Goal: Check status: Check status

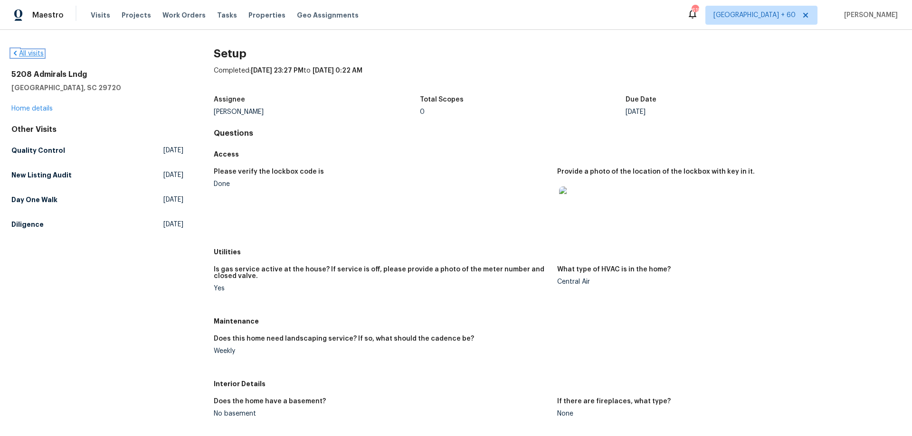
click at [38, 50] on link "All visits" at bounding box center [27, 53] width 32 height 7
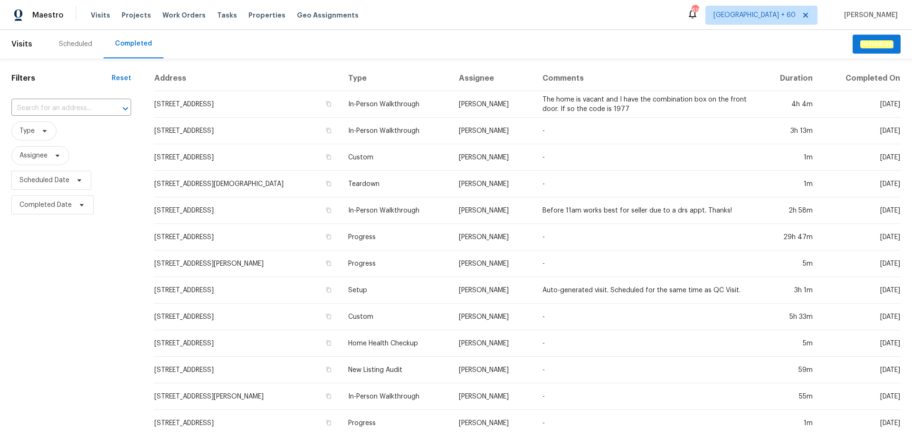
click at [67, 112] on input "text" at bounding box center [57, 108] width 93 height 15
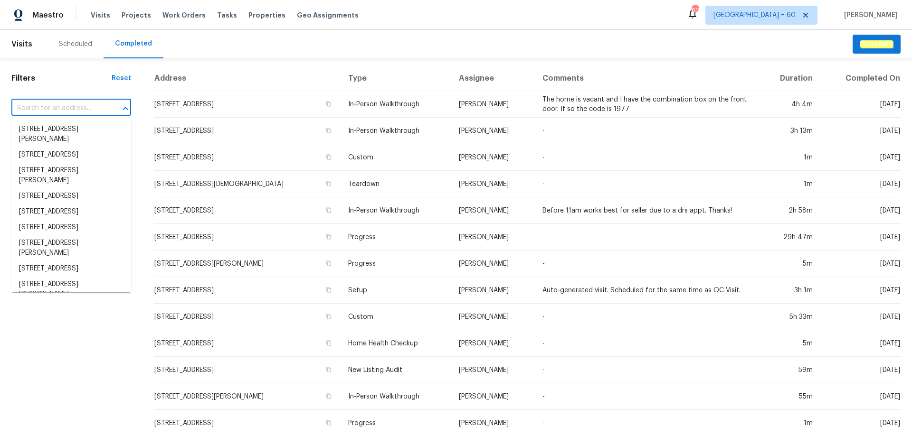
paste input "9065 Cinnabay Dr, Charlotte, NC 28216"
type input "9065 Cinnabay Dr, Charlotte, NC 28216"
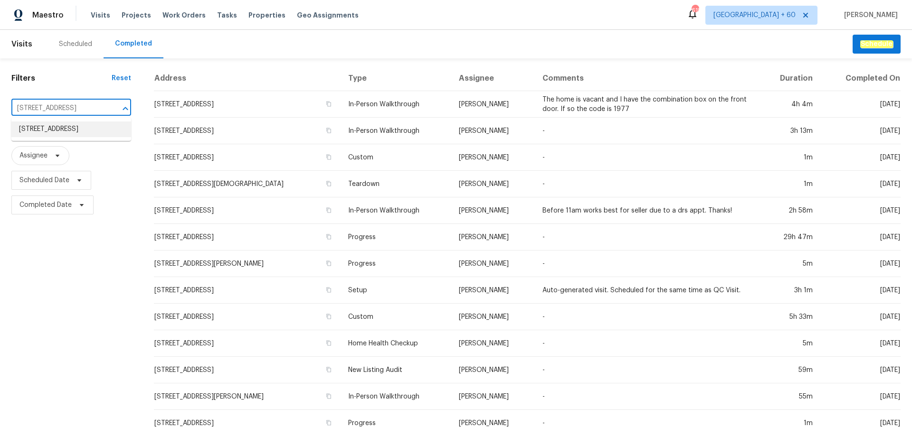
click at [67, 129] on li "9065 Cinnabay Dr, Charlotte, NC 28216" at bounding box center [71, 130] width 120 height 16
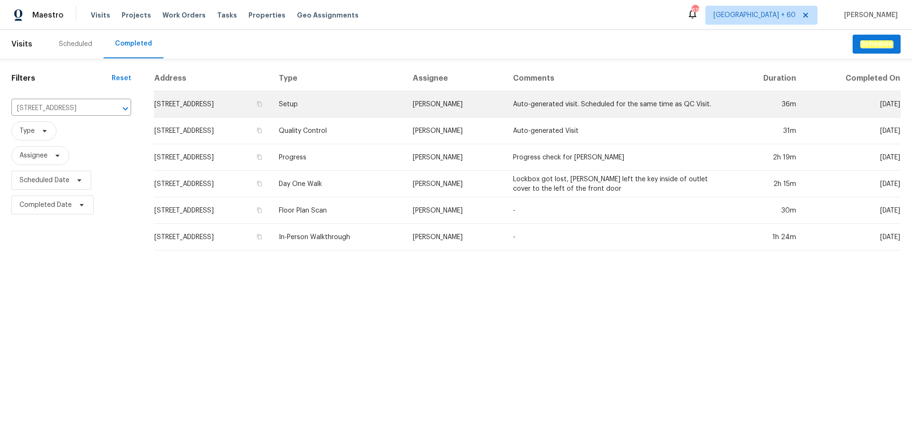
click at [404, 104] on td "Setup" at bounding box center [337, 104] width 133 height 27
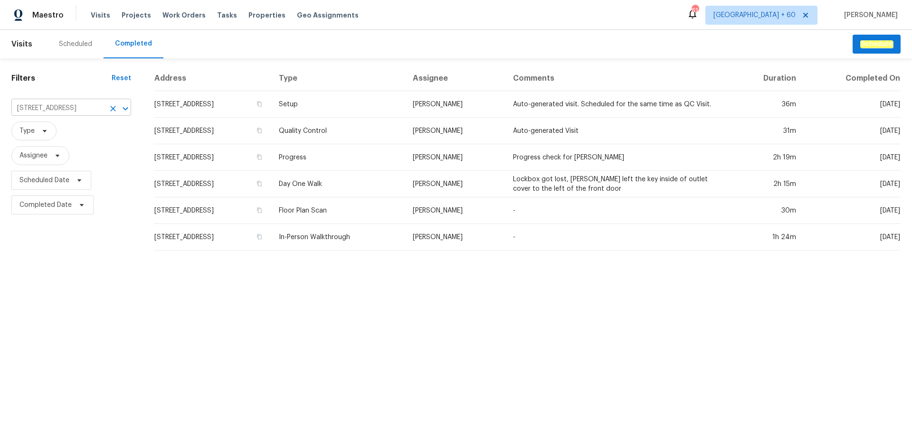
click at [64, 103] on input "9065 Cinnabay Dr, Charlotte, NC 28216" at bounding box center [57, 108] width 93 height 15
paste input "3249 Harrow Pl, Charlotte, NC 28205"
type input "3249 Harrow Pl, Charlotte, NC 28205"
click at [76, 129] on li "3249 Harrow Pl, Charlotte, NC 28205" at bounding box center [71, 130] width 120 height 16
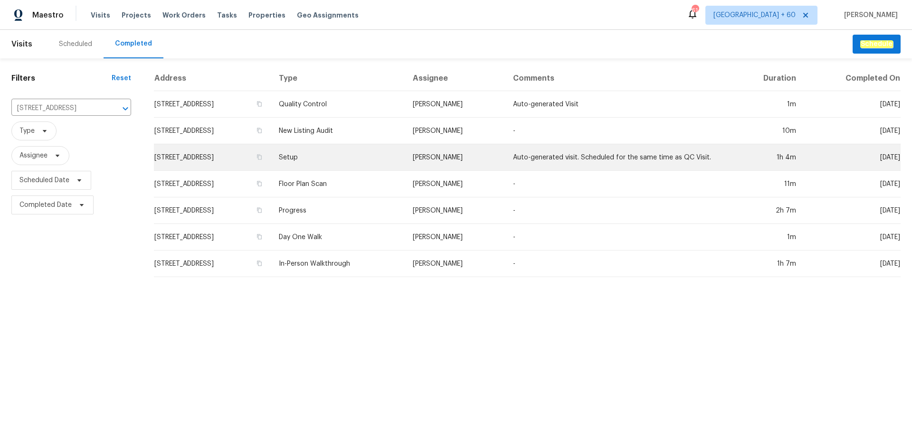
click at [443, 157] on td "Jason Bouque" at bounding box center [455, 157] width 101 height 27
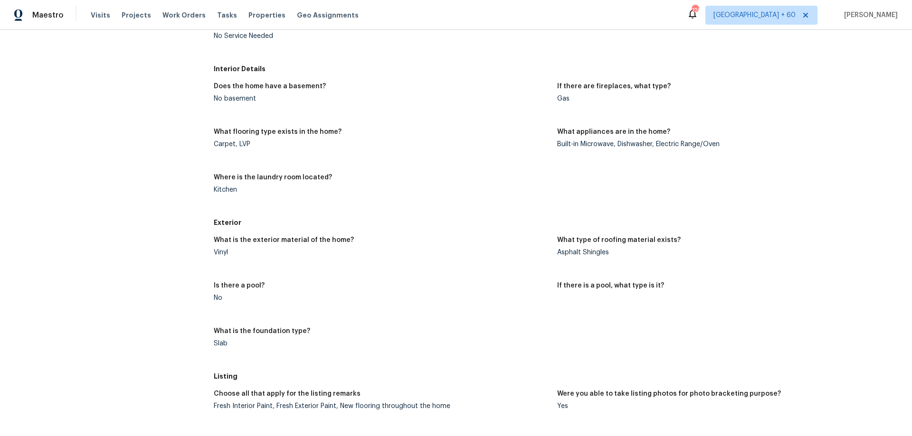
scroll to position [299, 0]
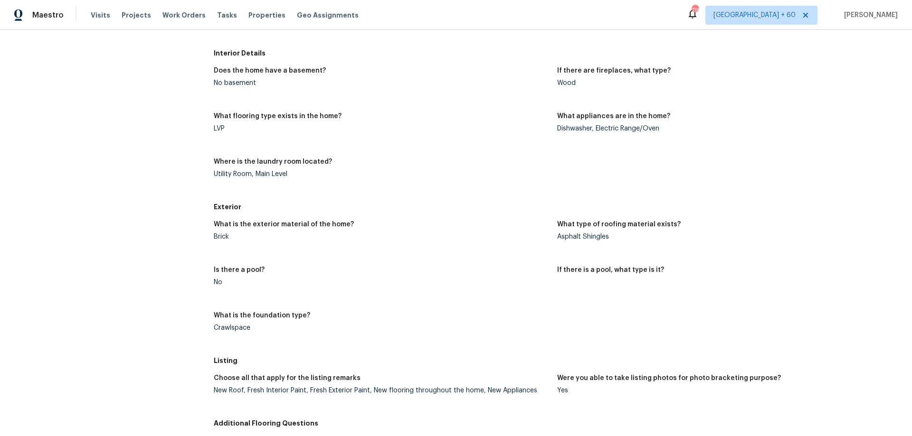
scroll to position [301, 0]
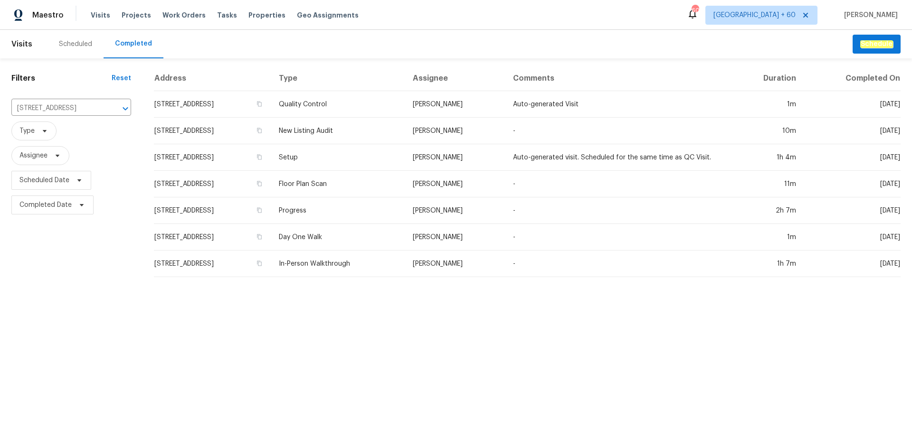
click at [53, 107] on input "[STREET_ADDRESS]" at bounding box center [57, 108] width 93 height 15
paste input "8 Meadowview Ave SW, Concord, NC 28027"
type input "8 Meadowview Ave SW, Concord, NC 28027"
click at [68, 134] on li "8 Meadowview Ave SW, Concord, NC 28027" at bounding box center [71, 130] width 120 height 16
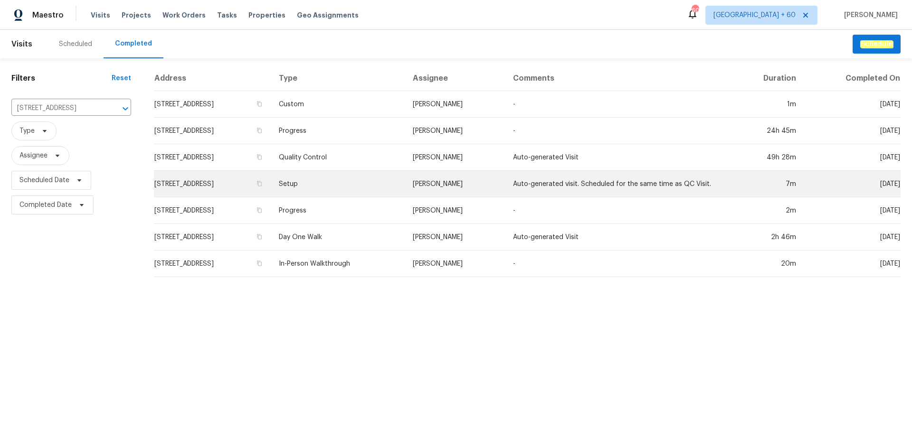
click at [404, 181] on td "Setup" at bounding box center [337, 184] width 133 height 27
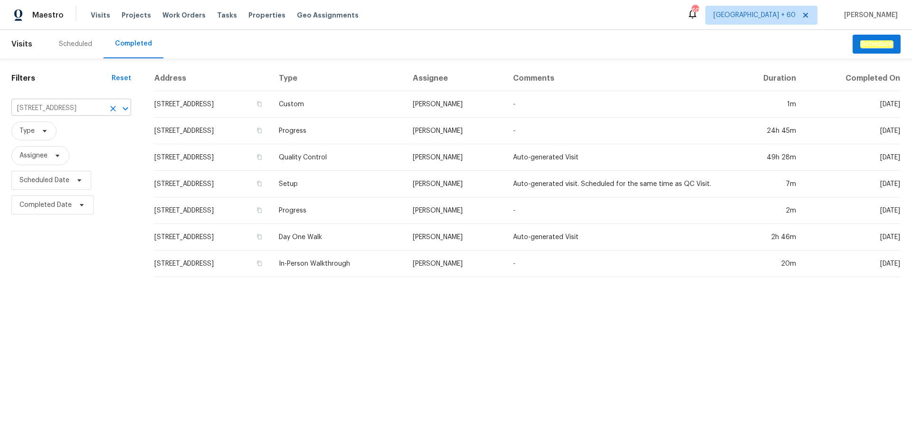
click at [66, 102] on input "8 Meadowview Ave SW, Concord, NC 28027" at bounding box center [57, 108] width 93 height 15
paste input "1902 Stonewyck Ave, Kannapolis, NC 28081"
type input "1902 Stonewyck Ave, Kannapolis, NC 28081"
click at [71, 132] on li "1902 Stonewyck Ave, Kannapolis, NC 28081" at bounding box center [71, 130] width 120 height 16
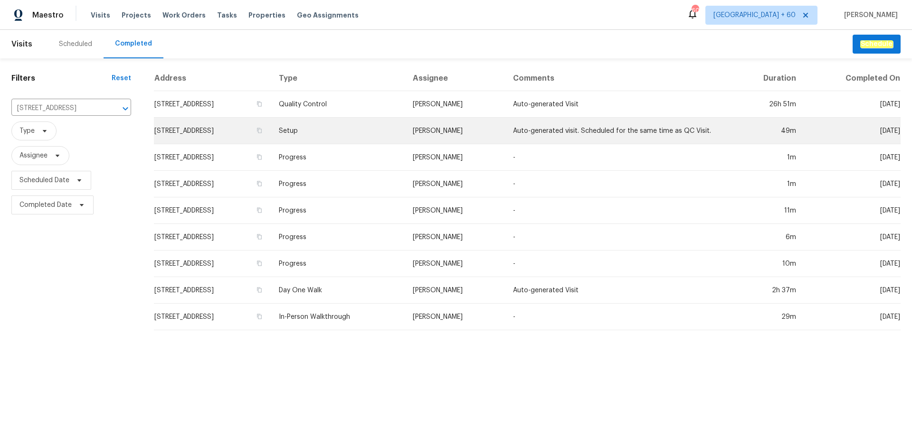
click at [394, 141] on td "Setup" at bounding box center [337, 131] width 133 height 27
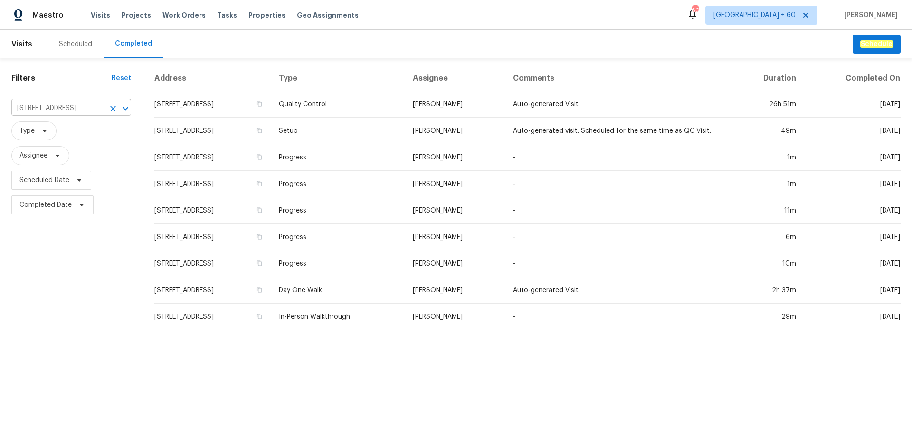
click at [39, 108] on input "1902 Stonewyck Ave, Kannapolis, NC 28081" at bounding box center [57, 108] width 93 height 15
paste input "2813 Faircroft Way, Monroe, NC 28110"
type input "2813 Faircroft Way, Monroe, NC 28110"
click at [71, 130] on li "2813 Faircroft Way, Monroe, NC 28110" at bounding box center [71, 130] width 120 height 16
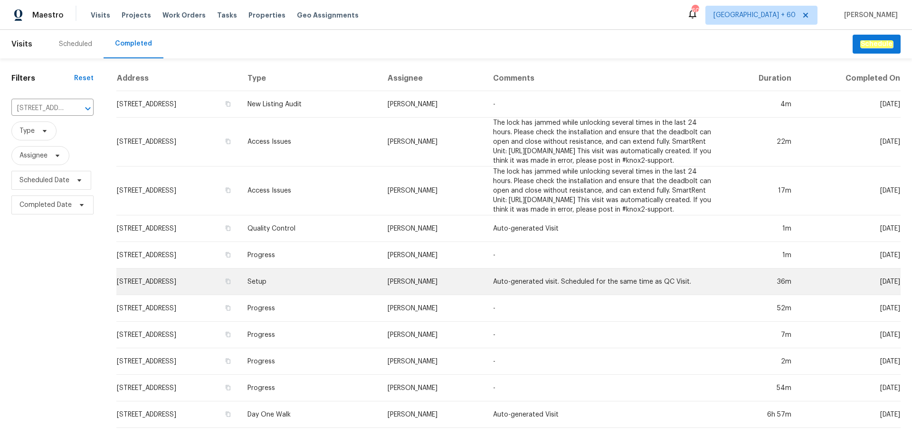
click at [358, 295] on td "Setup" at bounding box center [310, 282] width 140 height 27
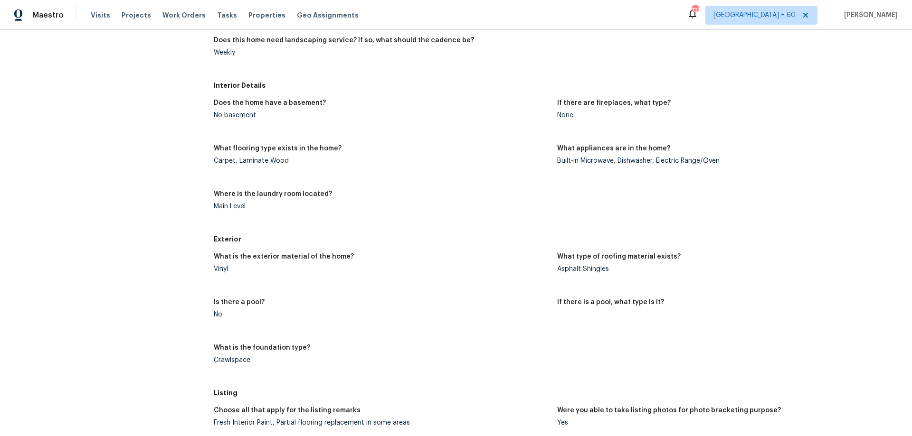
scroll to position [346, 0]
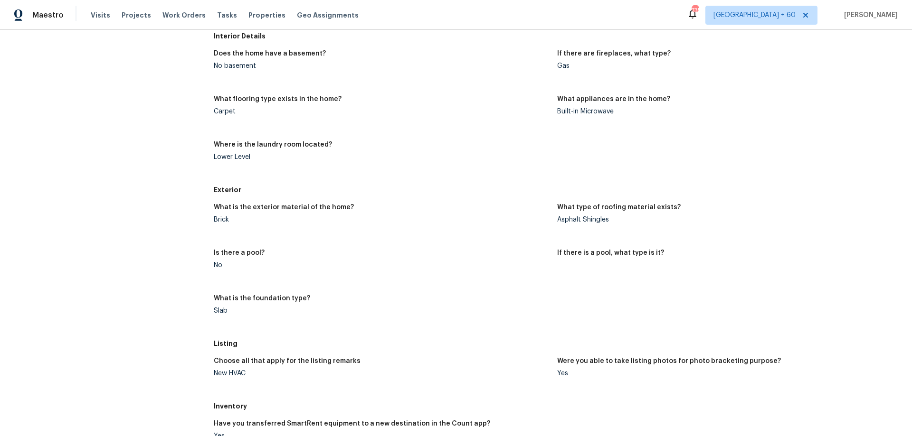
scroll to position [332, 0]
